Goal: Information Seeking & Learning: Learn about a topic

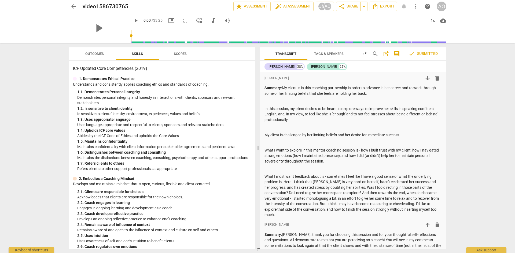
drag, startPoint x: 258, startPoint y: 147, endPoint x: 276, endPoint y: 20, distance: 129.1
click at [256, 145] on span at bounding box center [257, 148] width 3 height 210
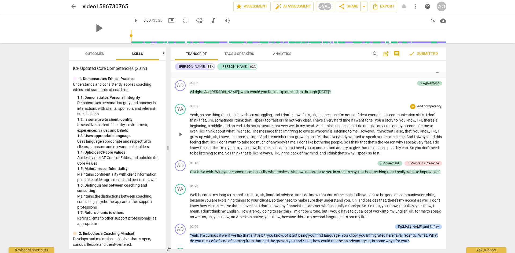
scroll to position [161, 0]
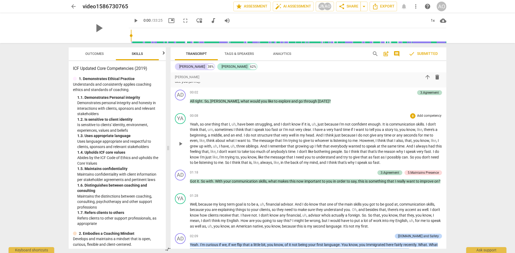
click at [360, 164] on p "Yeah , so one thing that I , uh , have been struggling , and I don't know if it…" at bounding box center [316, 144] width 252 height 44
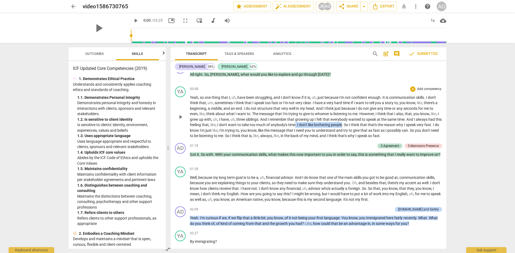
drag, startPoint x: 351, startPoint y: 125, endPoint x: 304, endPoint y: 126, distance: 47.5
click at [304, 126] on p "Yeah , so one thing that I , uh , have been struggling , and I don't know if it…" at bounding box center [316, 117] width 252 height 44
click at [318, 137] on span "mind" at bounding box center [313, 136] width 8 height 4
click at [344, 125] on span "." at bounding box center [343, 125] width 2 height 4
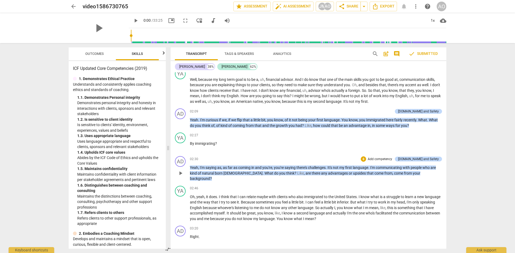
scroll to position [295, 0]
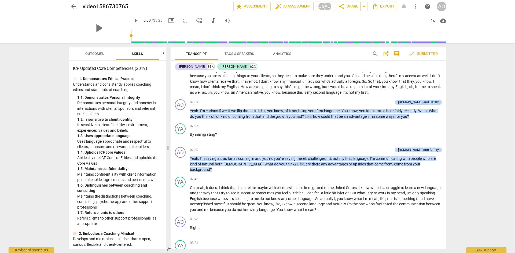
click at [360, 128] on div "arrow_back video1586730765 edit star Assessment auto_fix_high AI Assessment JM …" at bounding box center [257, 126] width 515 height 253
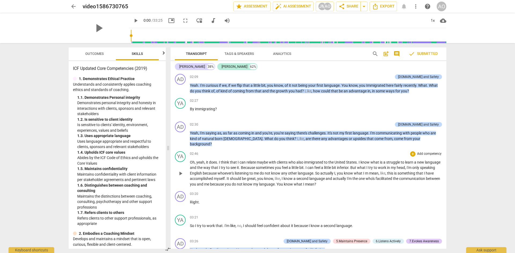
scroll to position [322, 0]
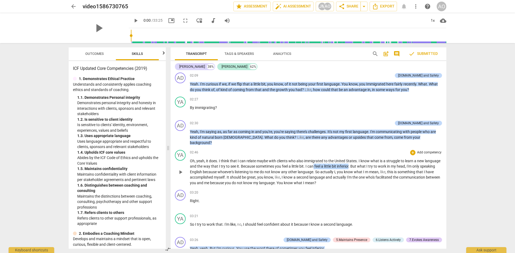
drag, startPoint x: 330, startPoint y: 162, endPoint x: 368, endPoint y: 162, distance: 37.3
click at [360, 162] on p "Oh , yeah , it does . I think that I can relate maybe with clients who also imm…" at bounding box center [316, 172] width 252 height 28
click at [360, 167] on p "Oh , yeah , it does . I think that I can relate maybe with clients who also imm…" at bounding box center [316, 172] width 252 height 28
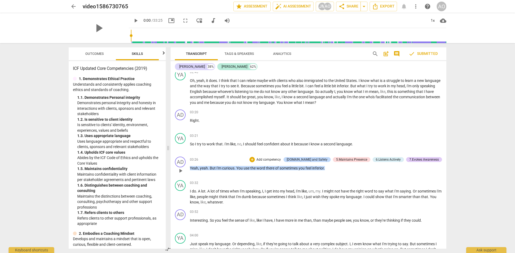
scroll to position [429, 0]
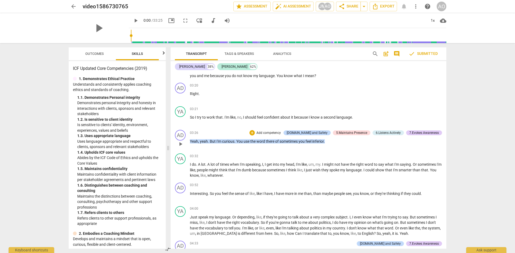
click at [359, 142] on div "03:26 + Add competency [DOMAIN_NAME] and Safety 5.Maintains Presence 6.Listens …" at bounding box center [316, 139] width 252 height 19
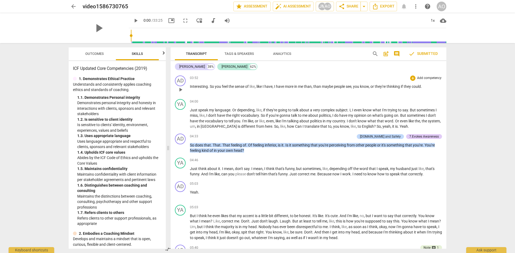
scroll to position [563, 0]
